Goal: Navigation & Orientation: Find specific page/section

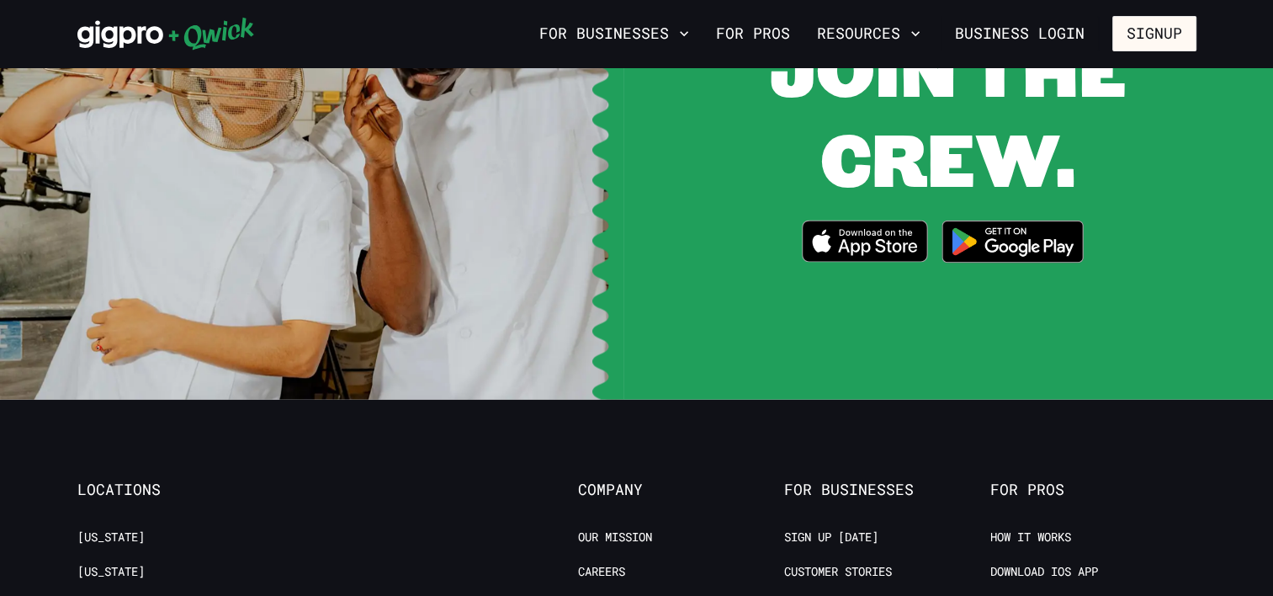
scroll to position [3449, 0]
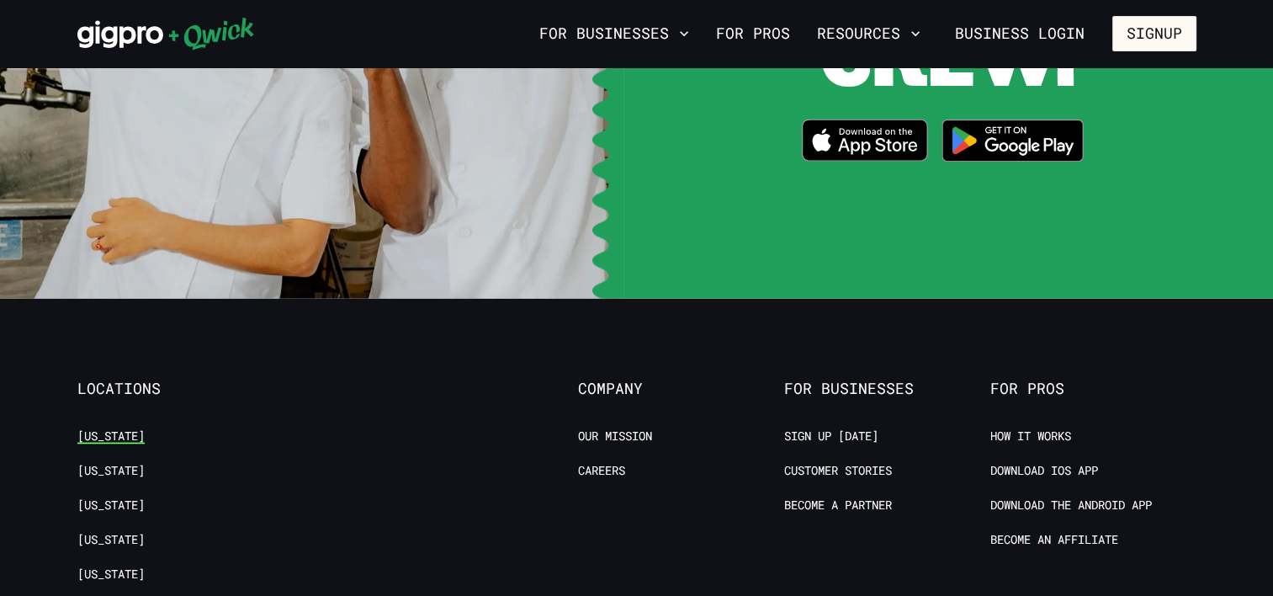
click at [109, 428] on link "[US_STATE]" at bounding box center [110, 436] width 67 height 16
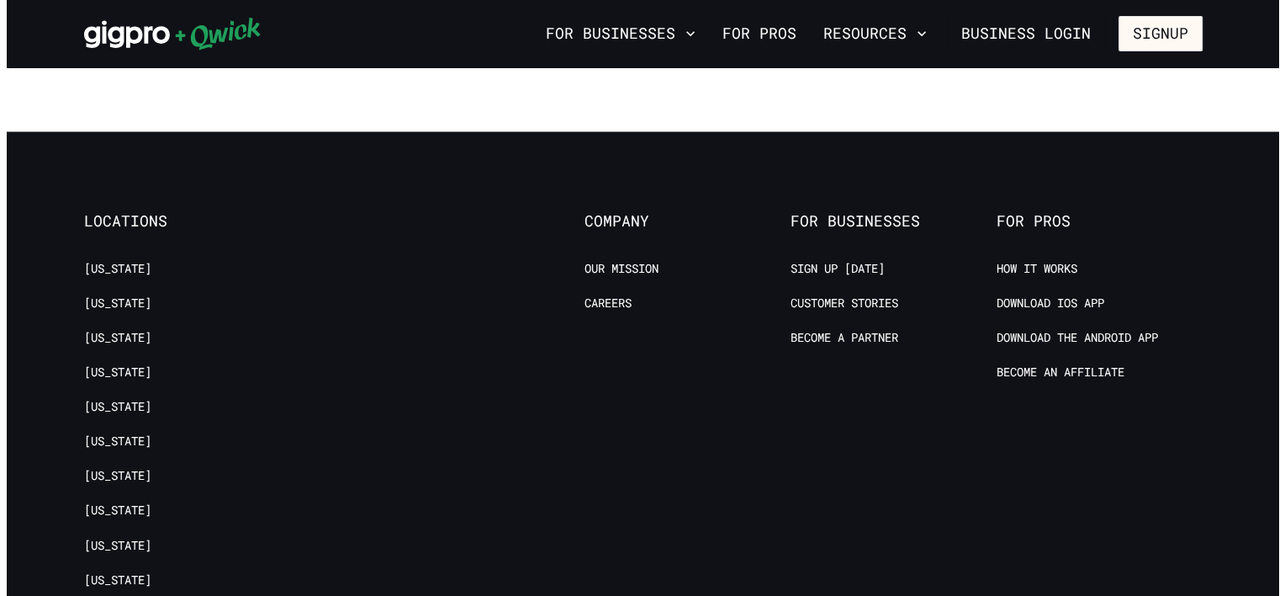
scroll to position [1861, 0]
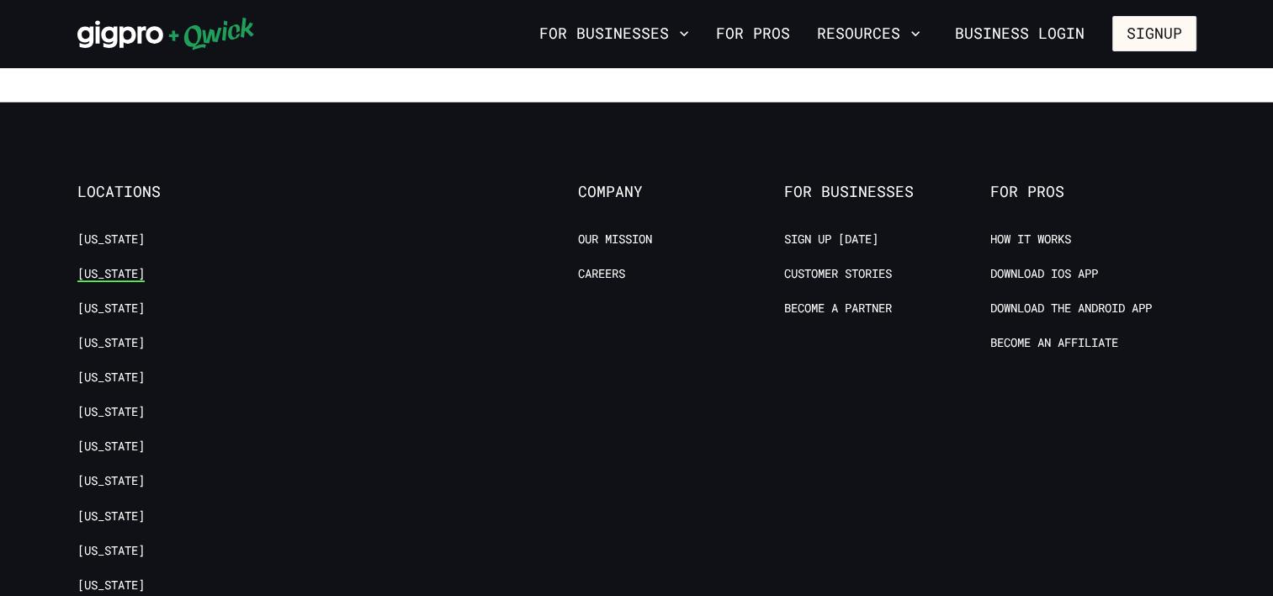
click at [140, 269] on link "[US_STATE]" at bounding box center [110, 274] width 67 height 16
click at [671, 34] on button "For Businesses" at bounding box center [613, 33] width 163 height 29
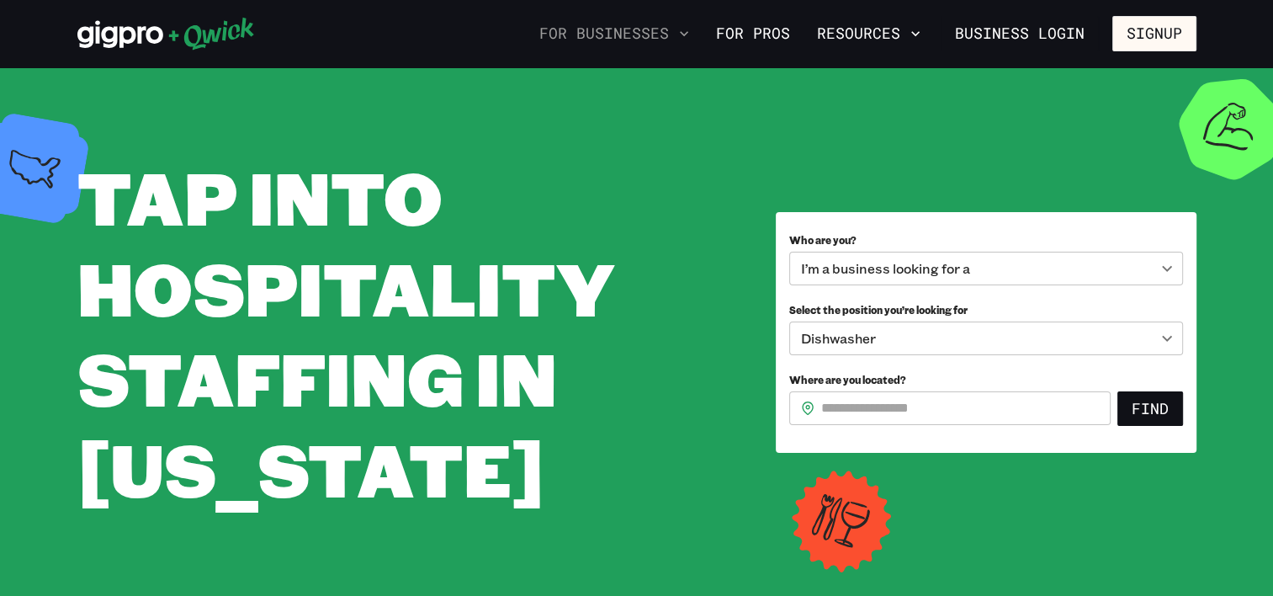
click at [686, 29] on icon "button" at bounding box center [684, 33] width 17 height 17
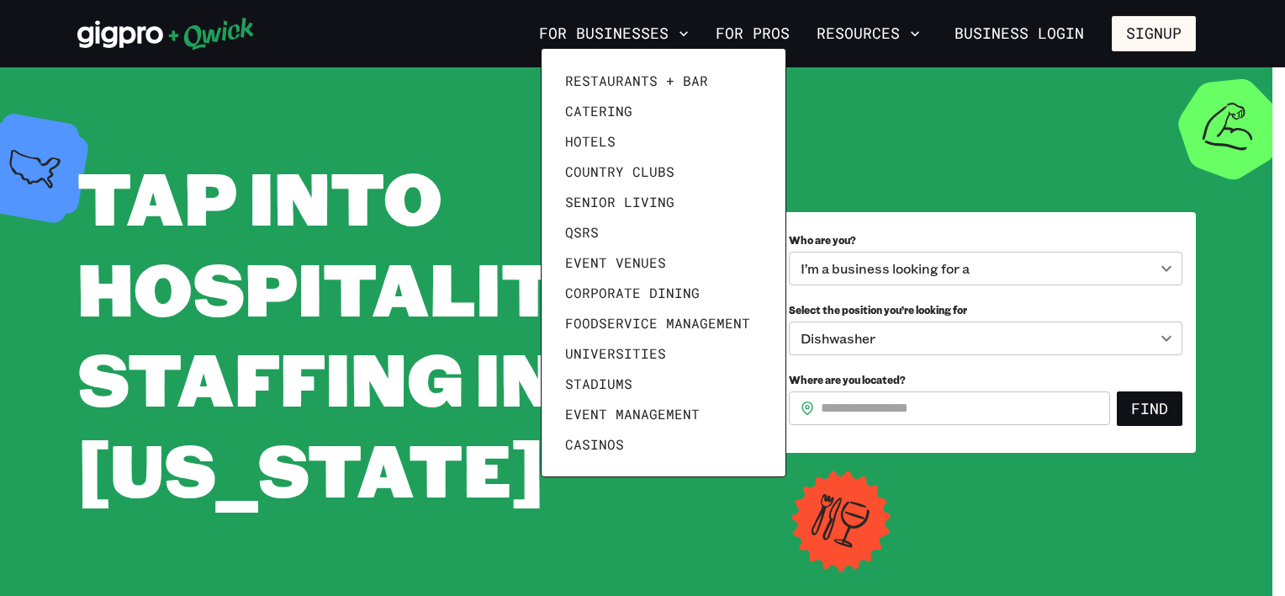
click at [412, 108] on div at bounding box center [642, 298] width 1285 height 596
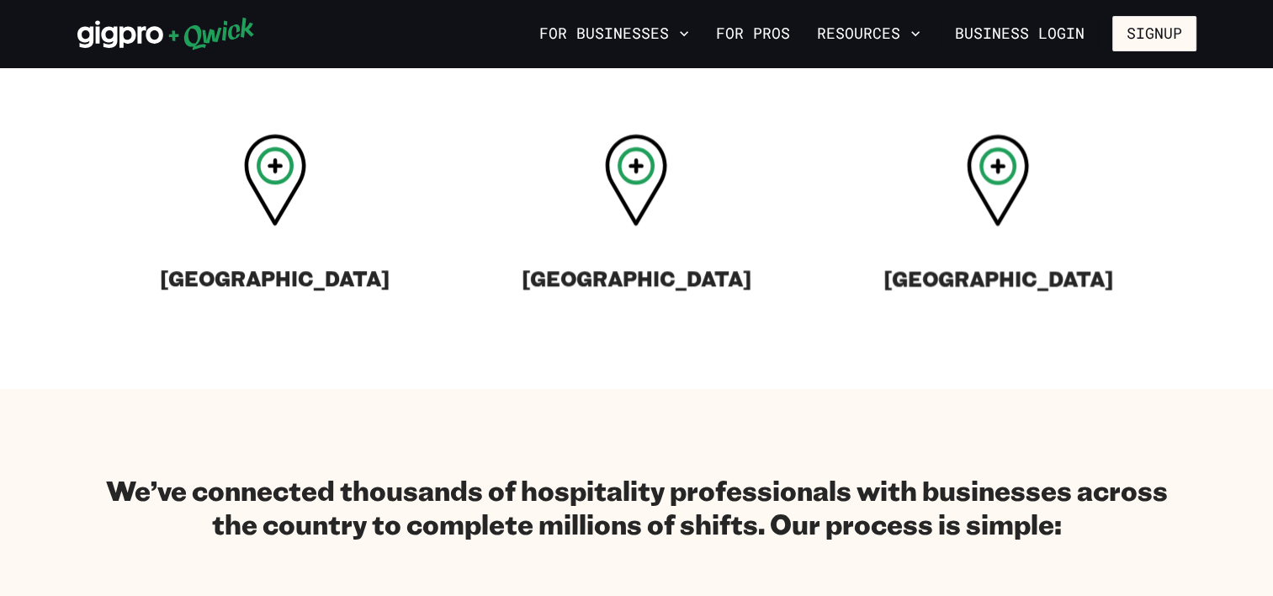
scroll to position [673, 0]
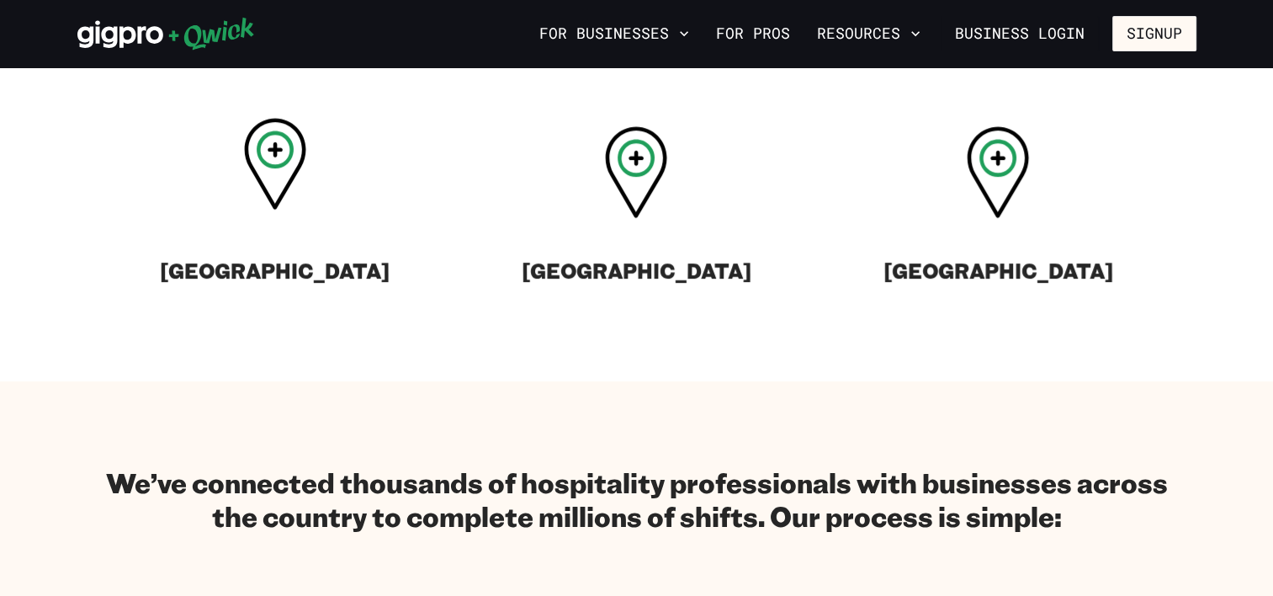
click at [268, 177] on icon at bounding box center [275, 164] width 62 height 92
click at [273, 148] on icon at bounding box center [275, 149] width 15 height 15
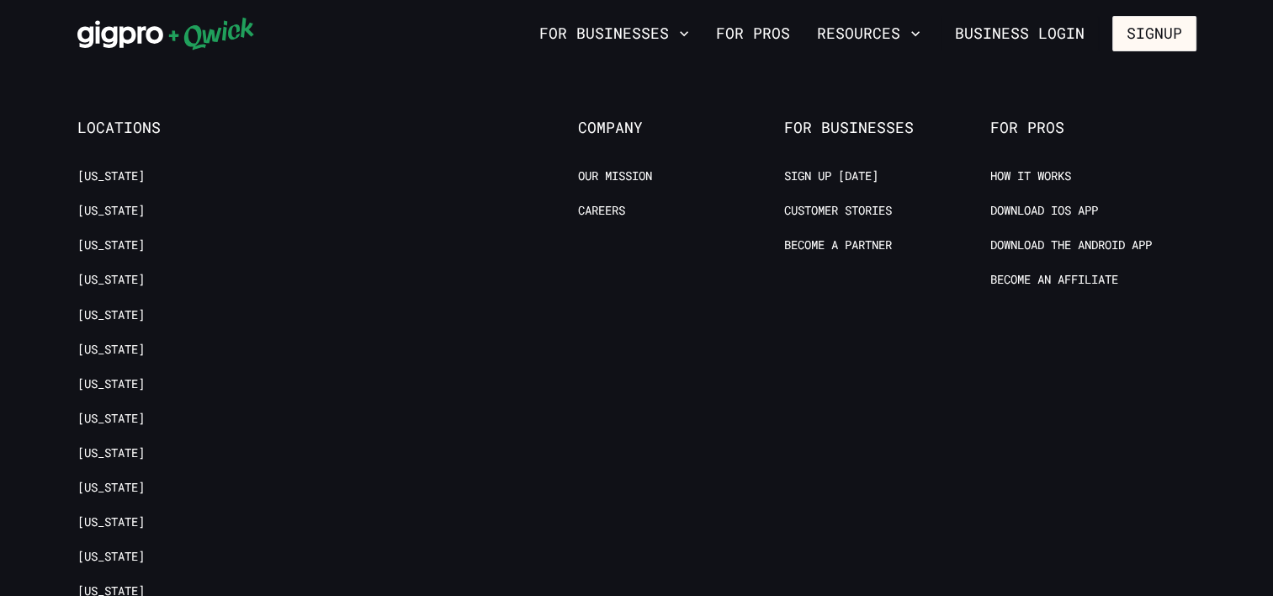
scroll to position [2944, 0]
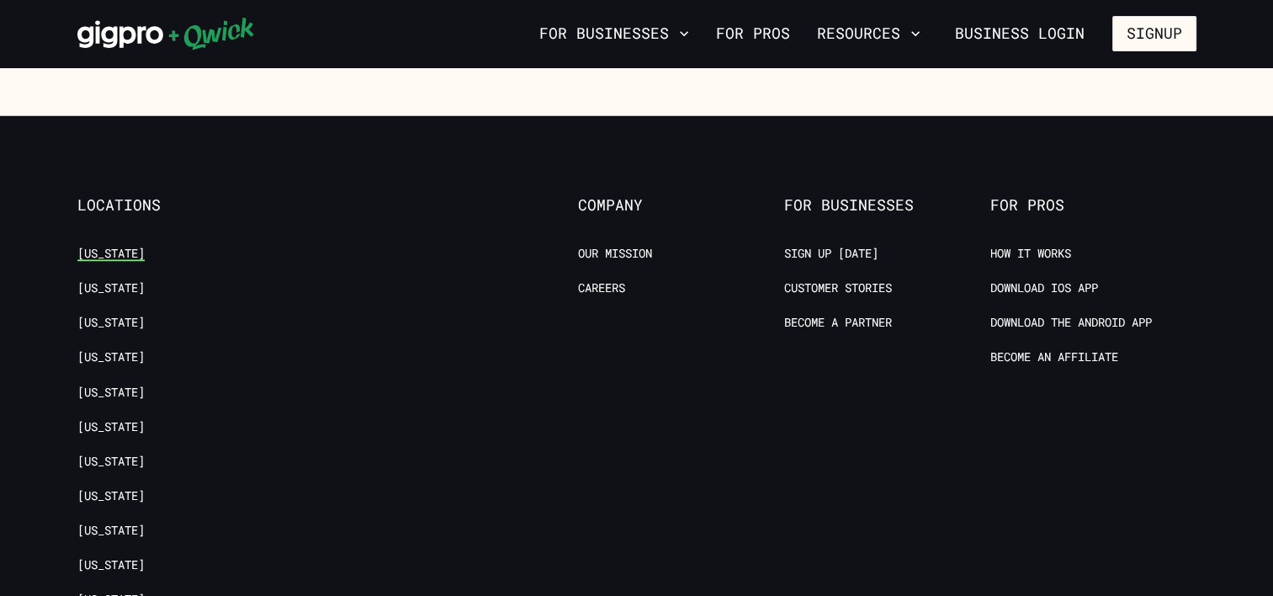
click at [108, 245] on link "[US_STATE]" at bounding box center [110, 253] width 67 height 16
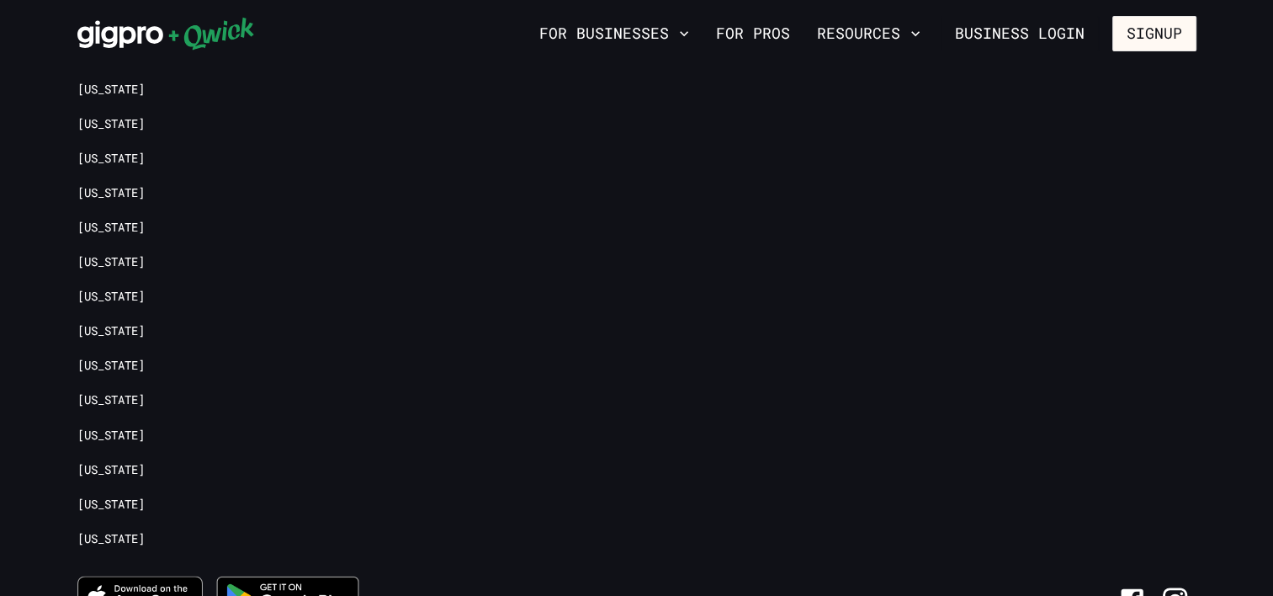
scroll to position [2440, 0]
